Goal: Task Accomplishment & Management: Manage account settings

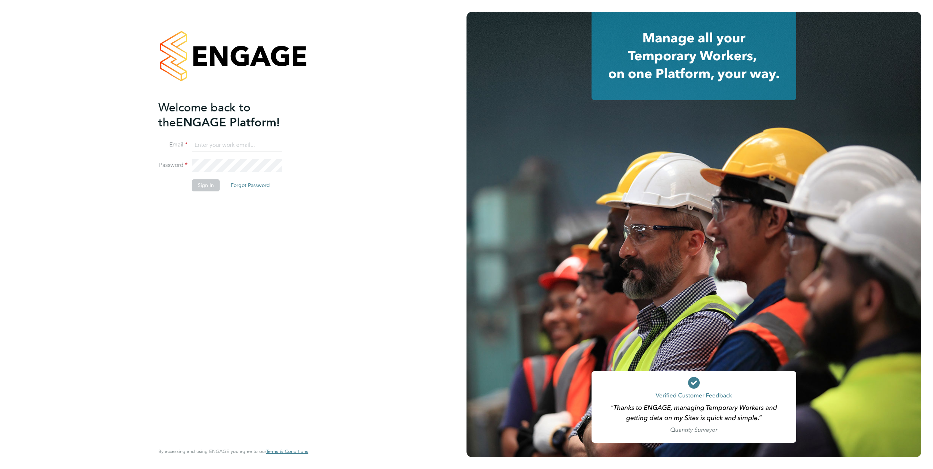
type input "[EMAIL_ADDRESS][PERSON_NAME][DOMAIN_NAME]"
drag, startPoint x: 212, startPoint y: 223, endPoint x: 206, endPoint y: 190, distance: 33.7
click at [211, 218] on div "Welcome back to the ENGAGE Platform! Email [EMAIL_ADDRESS][PERSON_NAME][DOMAIN_…" at bounding box center [229, 271] width 143 height 342
click at [206, 189] on button "Sign In" at bounding box center [206, 185] width 28 height 12
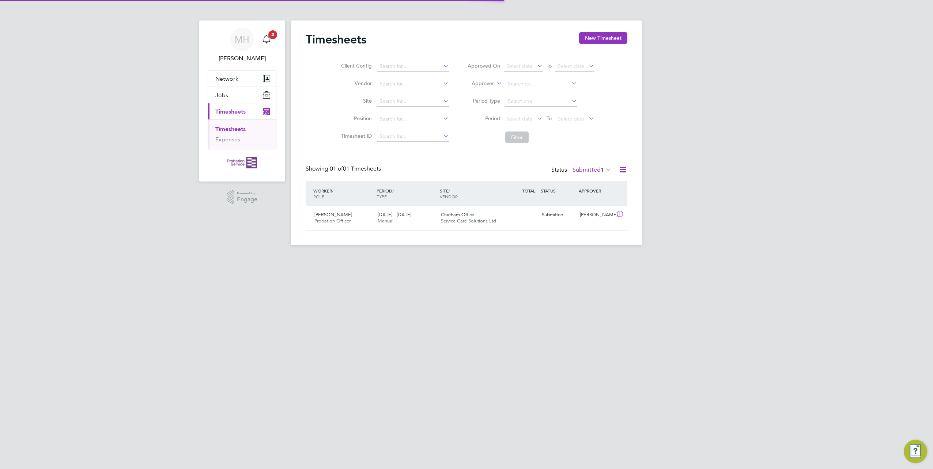
scroll to position [19, 64]
click at [268, 40] on icon "Main navigation" at bounding box center [266, 39] width 9 height 9
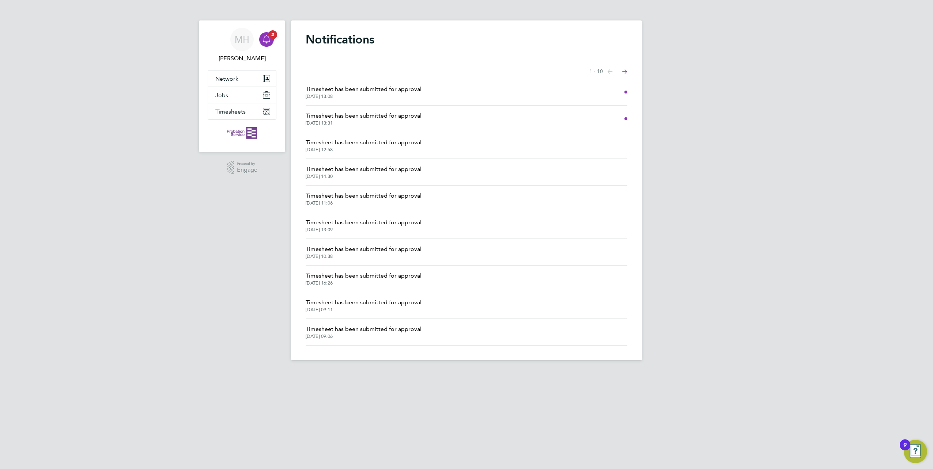
click at [352, 88] on span "Timesheet has been submitted for approval" at bounding box center [364, 89] width 116 height 9
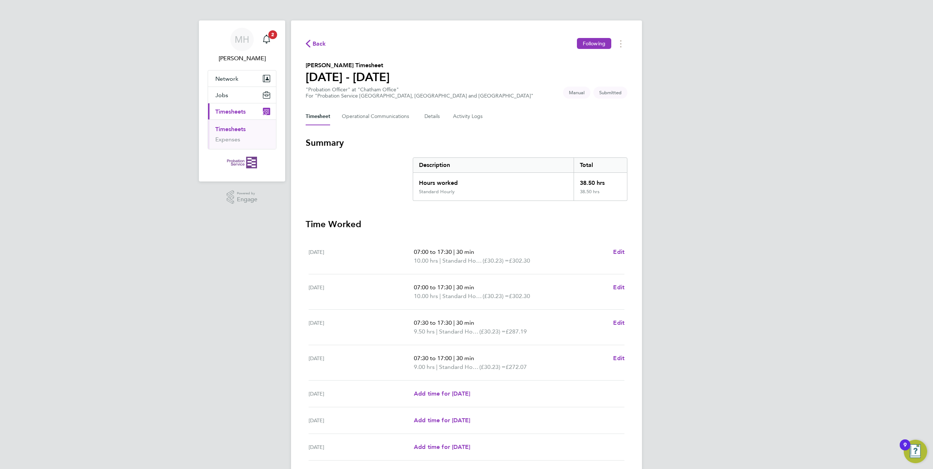
scroll to position [56, 0]
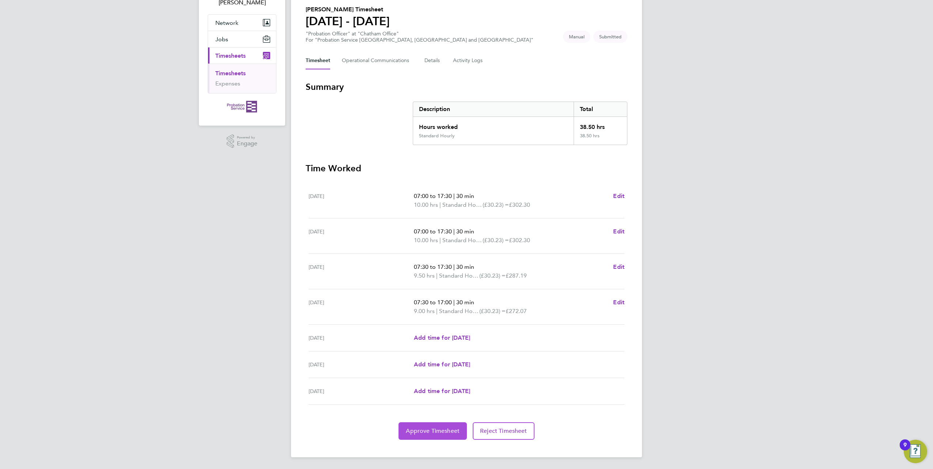
click at [441, 430] on span "Approve Timesheet" at bounding box center [433, 431] width 54 height 7
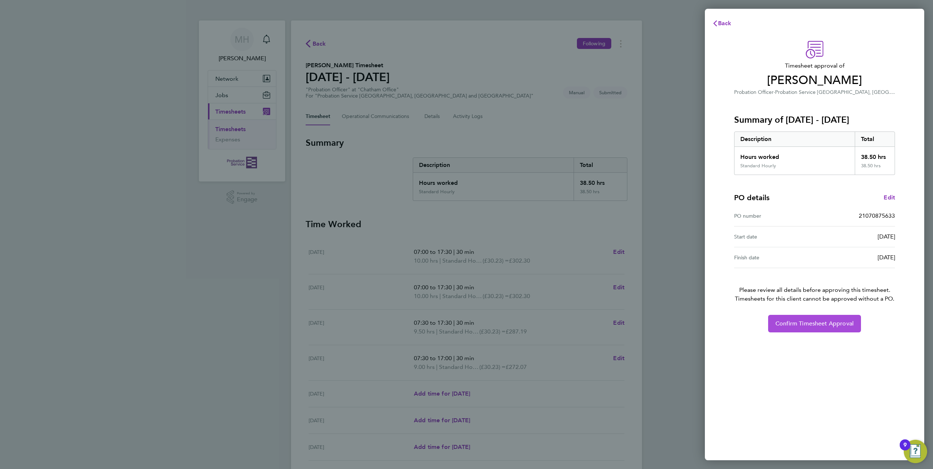
click at [793, 322] on span "Confirm Timesheet Approval" at bounding box center [814, 323] width 78 height 7
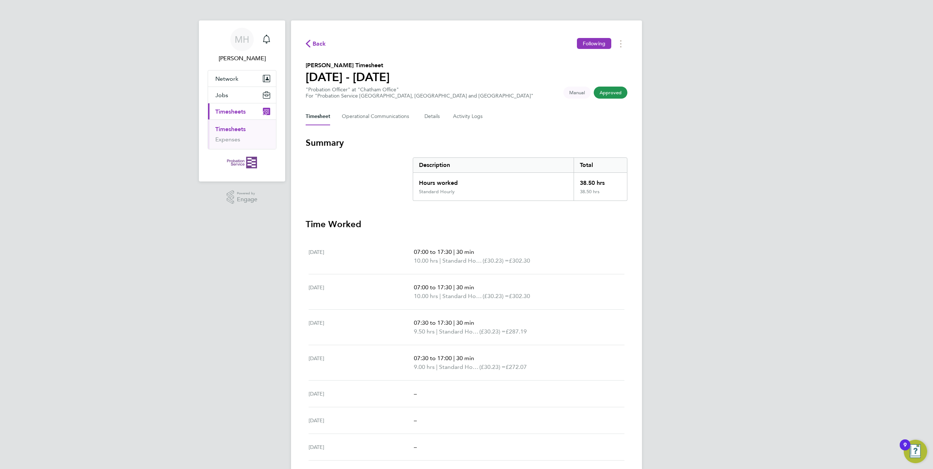
click at [241, 111] on span "Timesheets" at bounding box center [230, 111] width 30 height 7
click at [268, 38] on icon "Main navigation" at bounding box center [266, 39] width 9 height 9
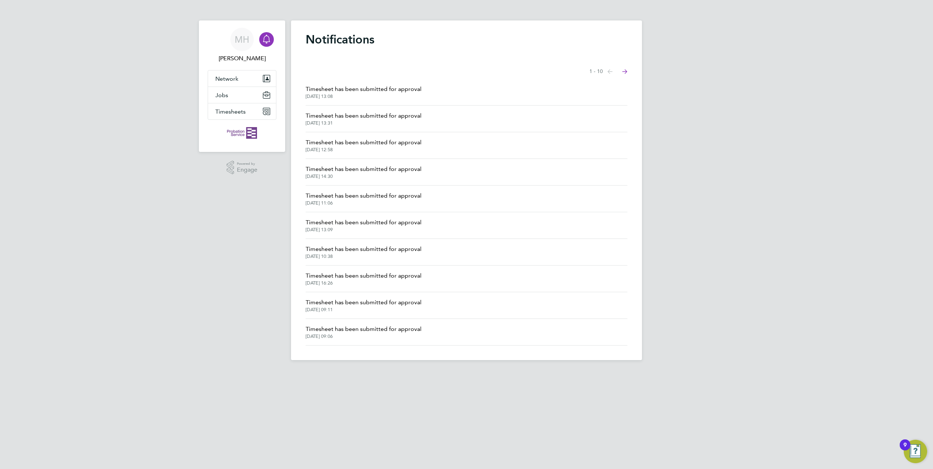
click at [360, 121] on span "24 Sep 2025, 13:31" at bounding box center [364, 123] width 116 height 6
